Goal: Obtain resource: Obtain resource

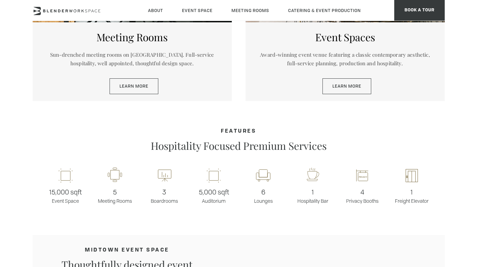
scroll to position [319, 0]
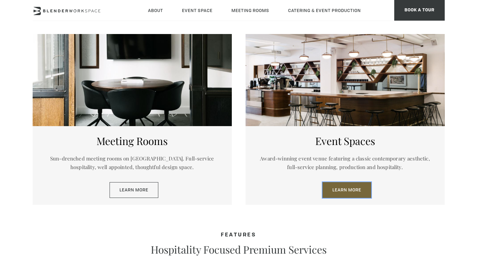
click at [348, 190] on link "Learn More" at bounding box center [346, 190] width 49 height 16
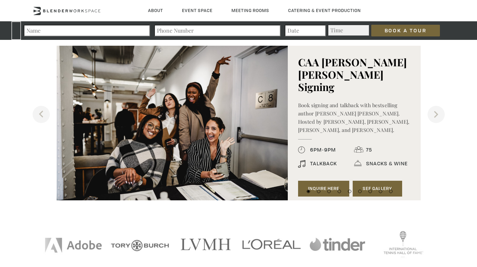
scroll to position [730, 0]
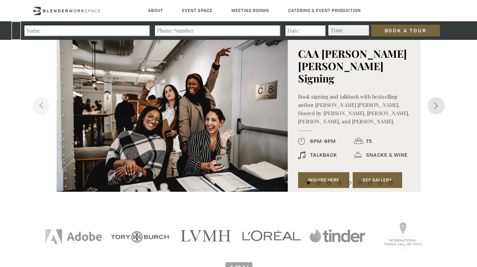
click at [439, 108] on button "Next" at bounding box center [436, 105] width 17 height 17
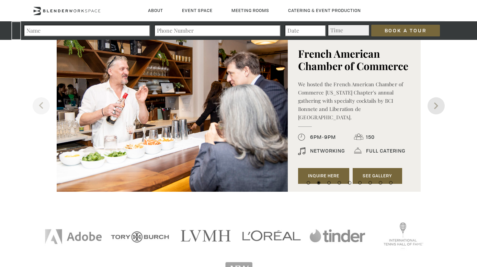
click at [439, 108] on button "Next" at bounding box center [436, 105] width 17 height 17
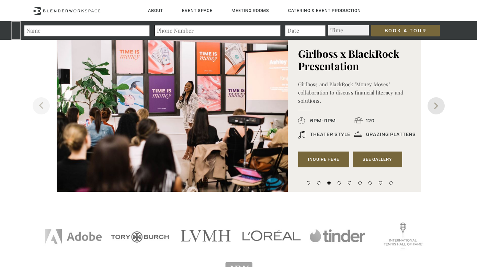
click at [439, 108] on button "Next" at bounding box center [436, 105] width 17 height 17
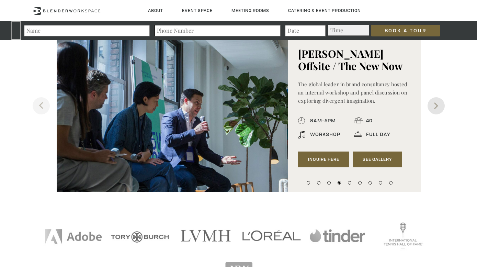
click at [439, 108] on button "Next" at bounding box center [436, 105] width 17 height 17
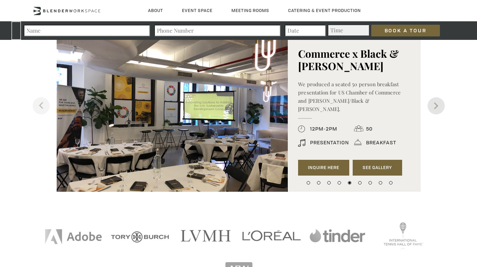
click at [439, 107] on button "Next" at bounding box center [436, 105] width 17 height 17
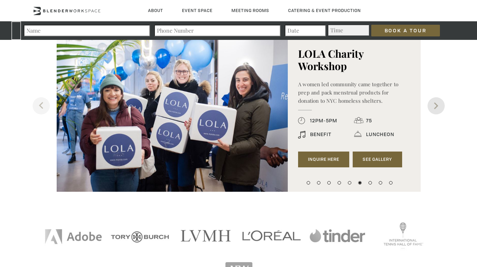
click at [439, 107] on button "Next" at bounding box center [436, 105] width 17 height 17
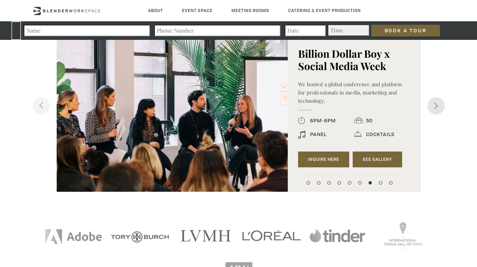
click at [439, 107] on button "Next" at bounding box center [436, 105] width 17 height 17
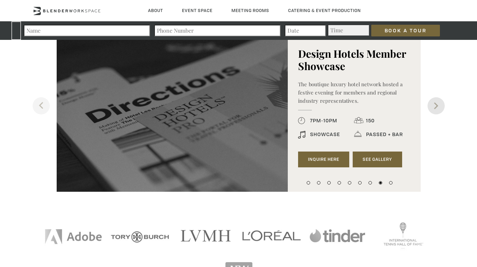
click at [439, 107] on button "Next" at bounding box center [436, 105] width 17 height 17
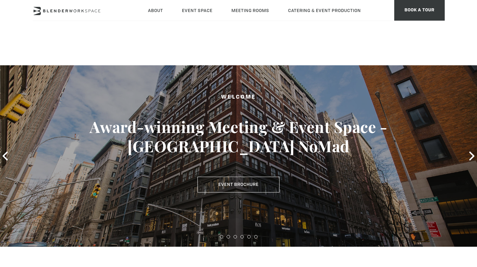
scroll to position [319, 0]
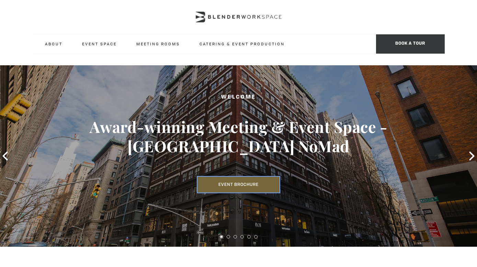
click at [231, 185] on link "Event Brochure" at bounding box center [238, 185] width 82 height 16
